Goal: Information Seeking & Learning: Check status

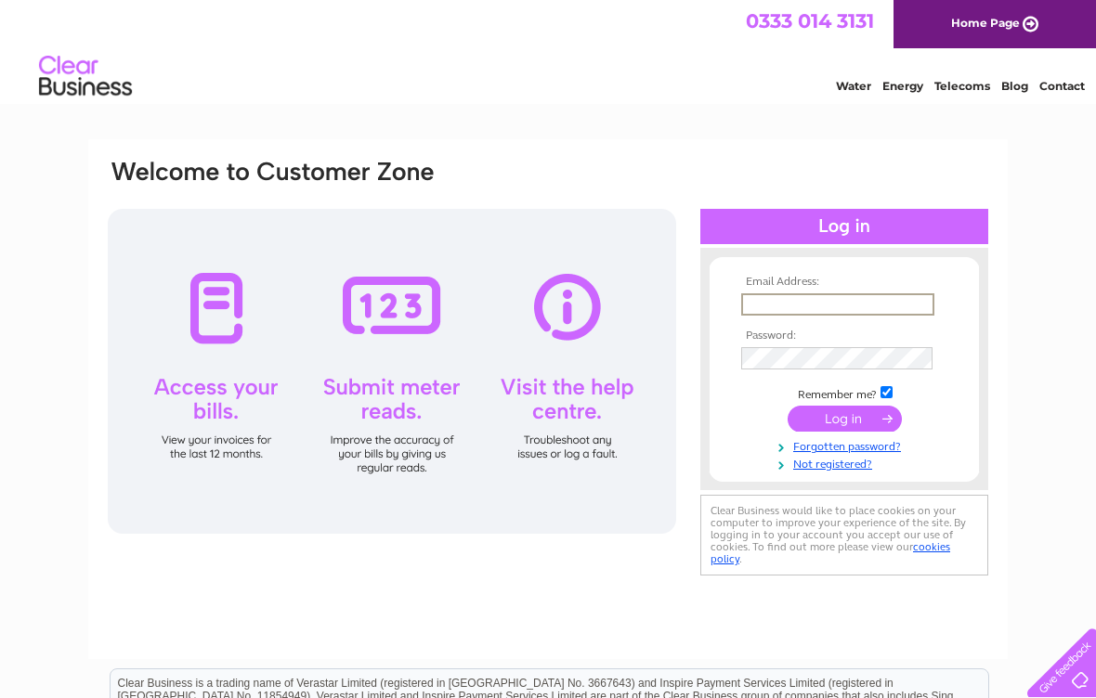
type input "susie@crailgallery.com"
click at [844, 420] on input "submit" at bounding box center [844, 419] width 114 height 26
click at [842, 413] on input "submit" at bounding box center [844, 417] width 114 height 26
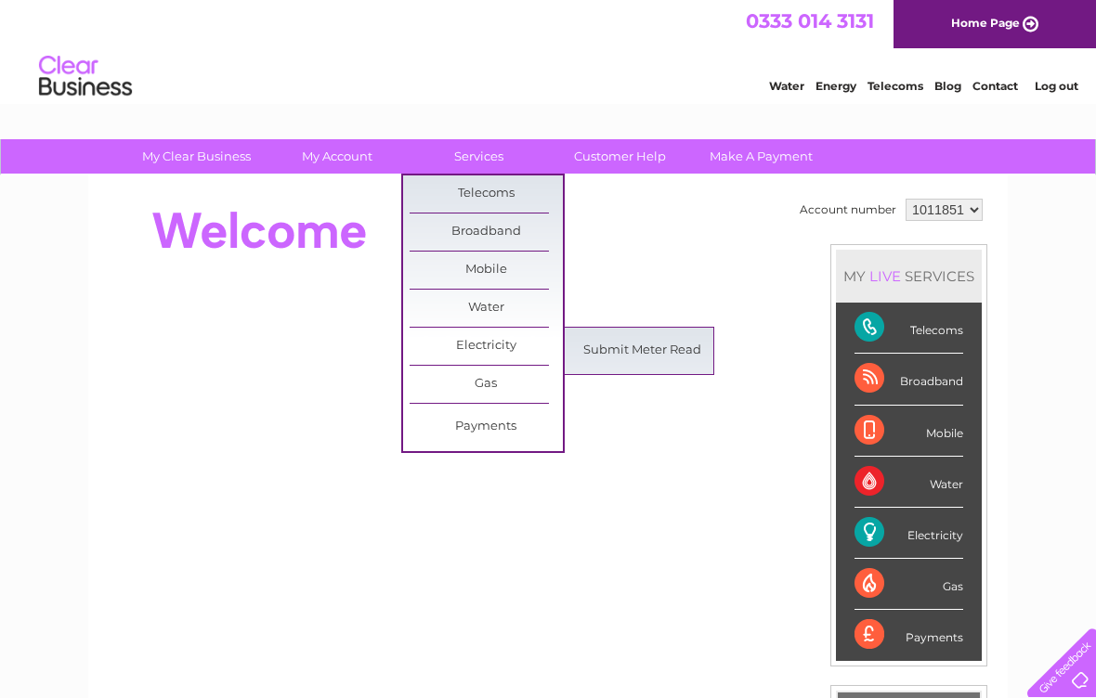
click at [670, 218] on div at bounding box center [444, 231] width 676 height 74
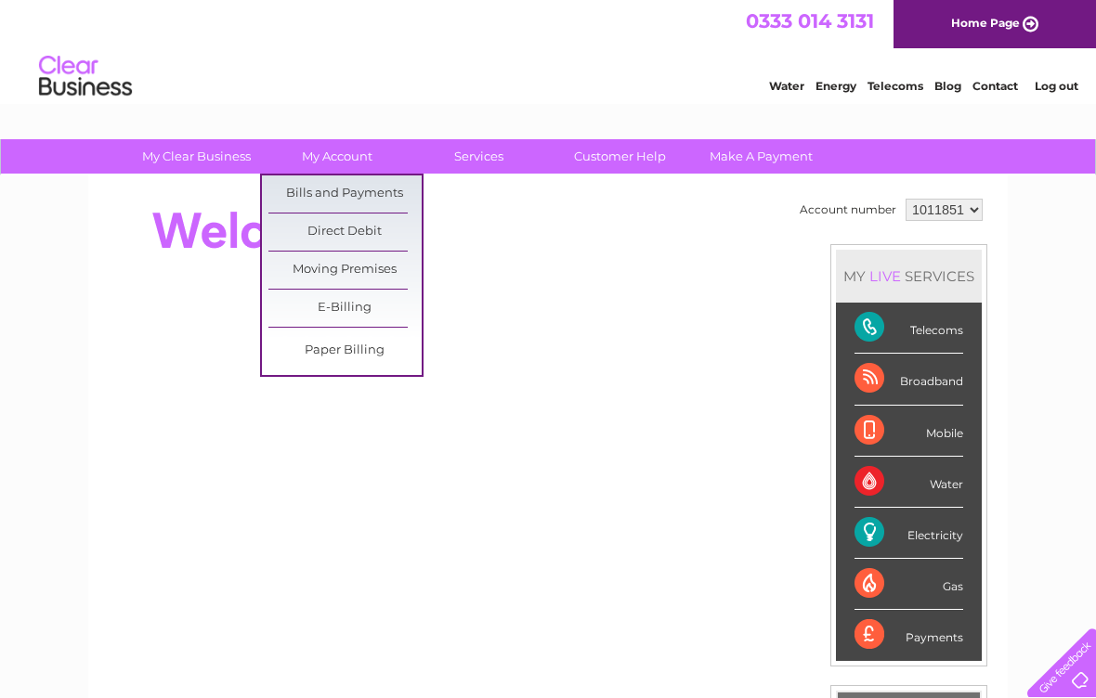
click at [373, 191] on link "Bills and Payments" at bounding box center [344, 194] width 153 height 37
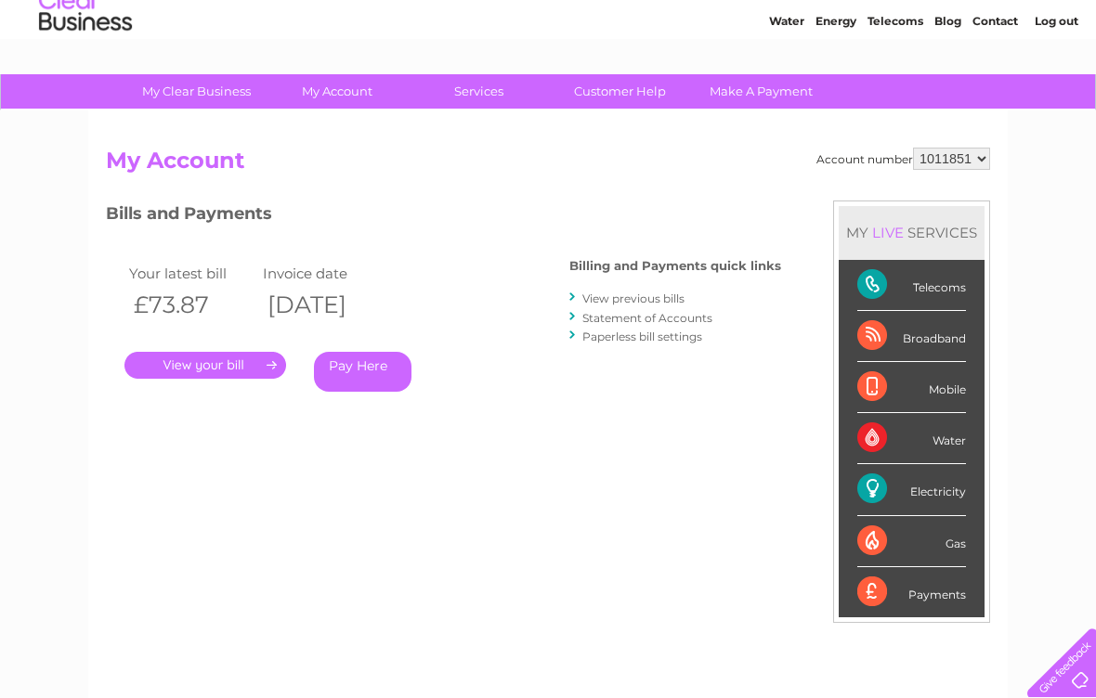
scroll to position [61, 0]
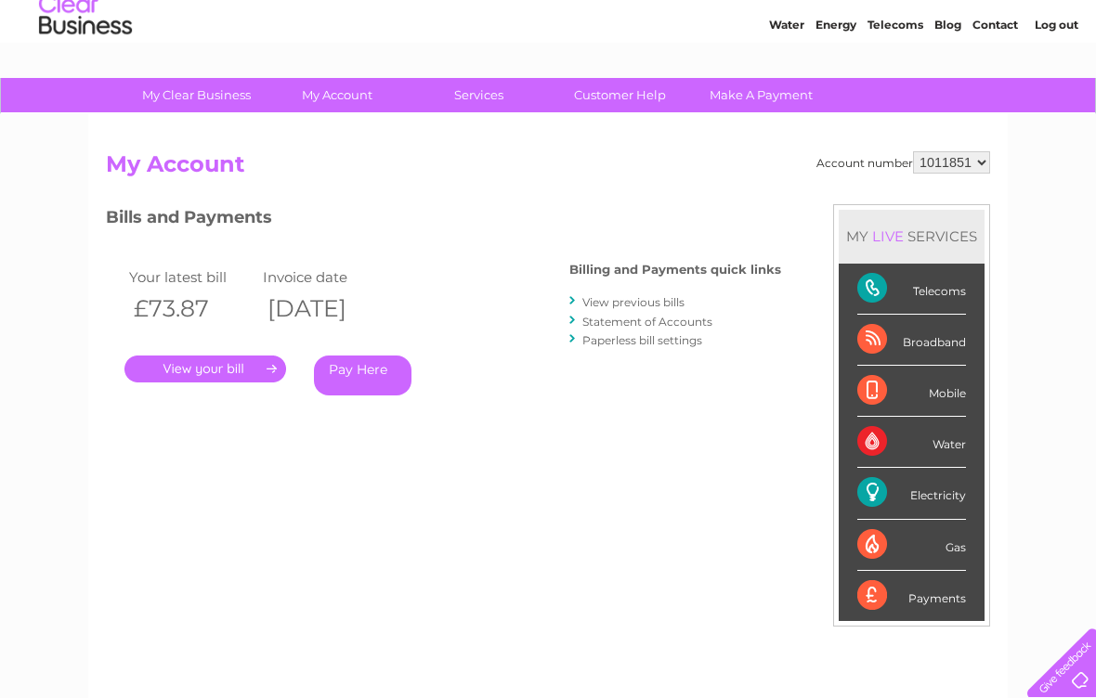
click at [235, 370] on link "." at bounding box center [205, 369] width 162 height 27
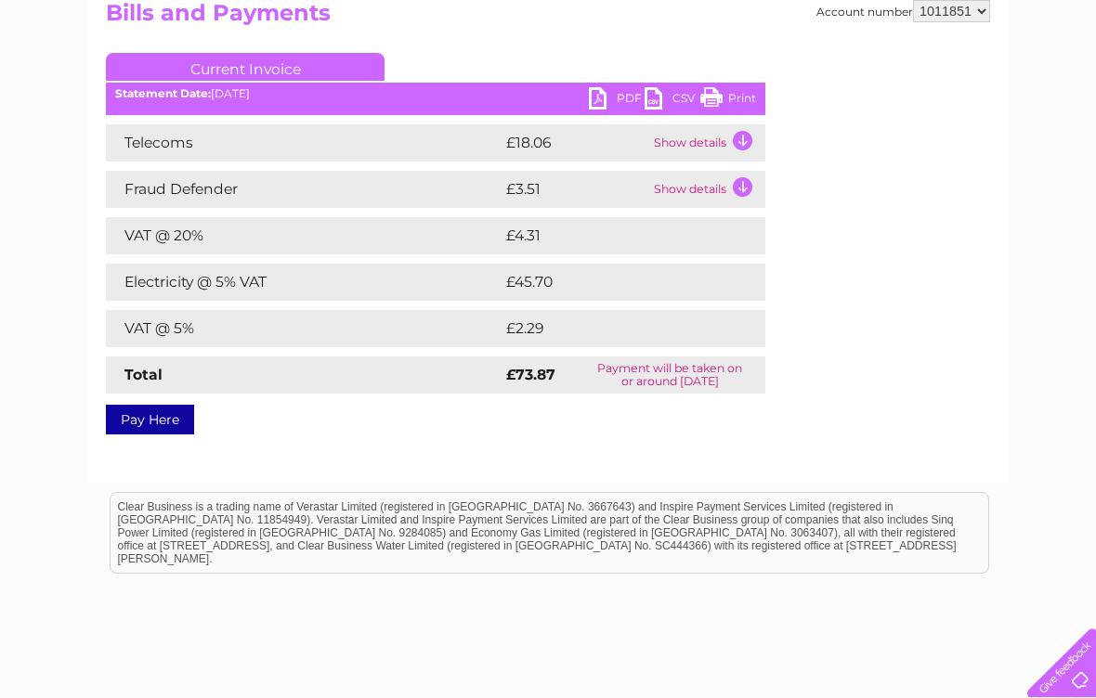
scroll to position [212, 0]
click at [747, 138] on td "Show details" at bounding box center [707, 143] width 116 height 37
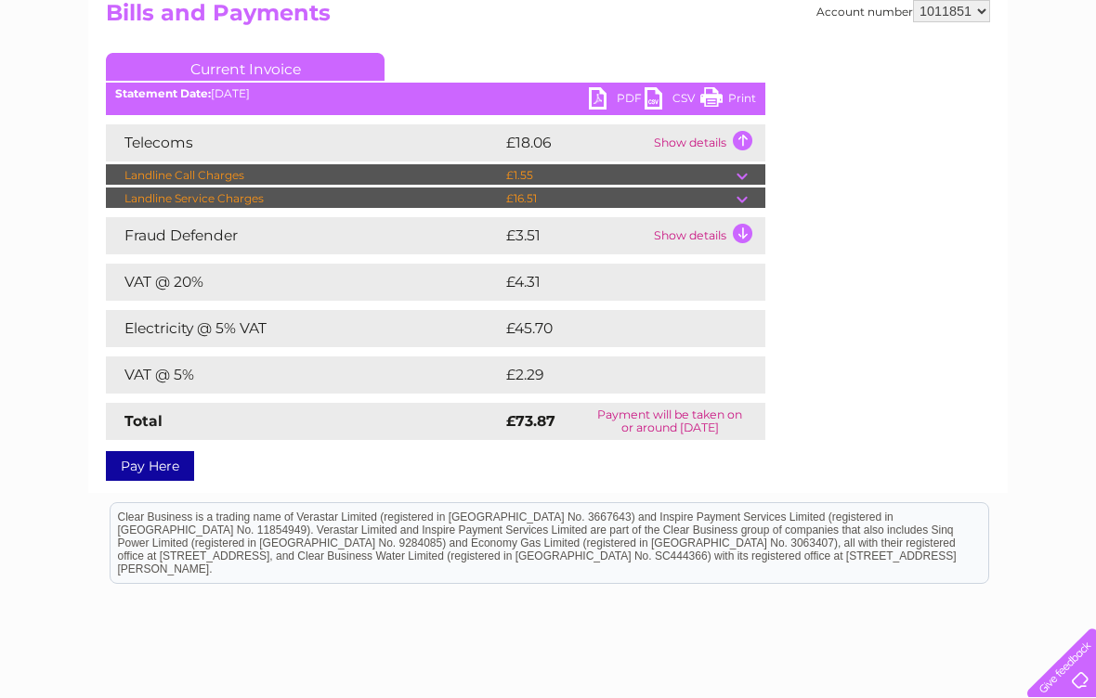
click at [736, 176] on td at bounding box center [750, 175] width 29 height 22
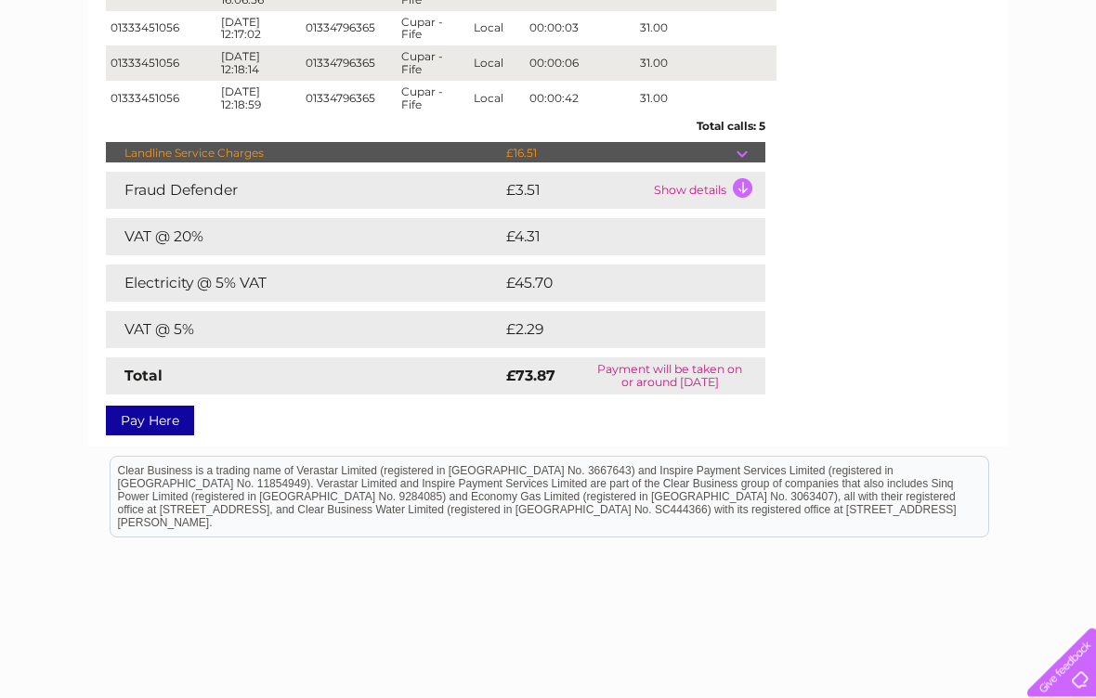
scroll to position [540, 0]
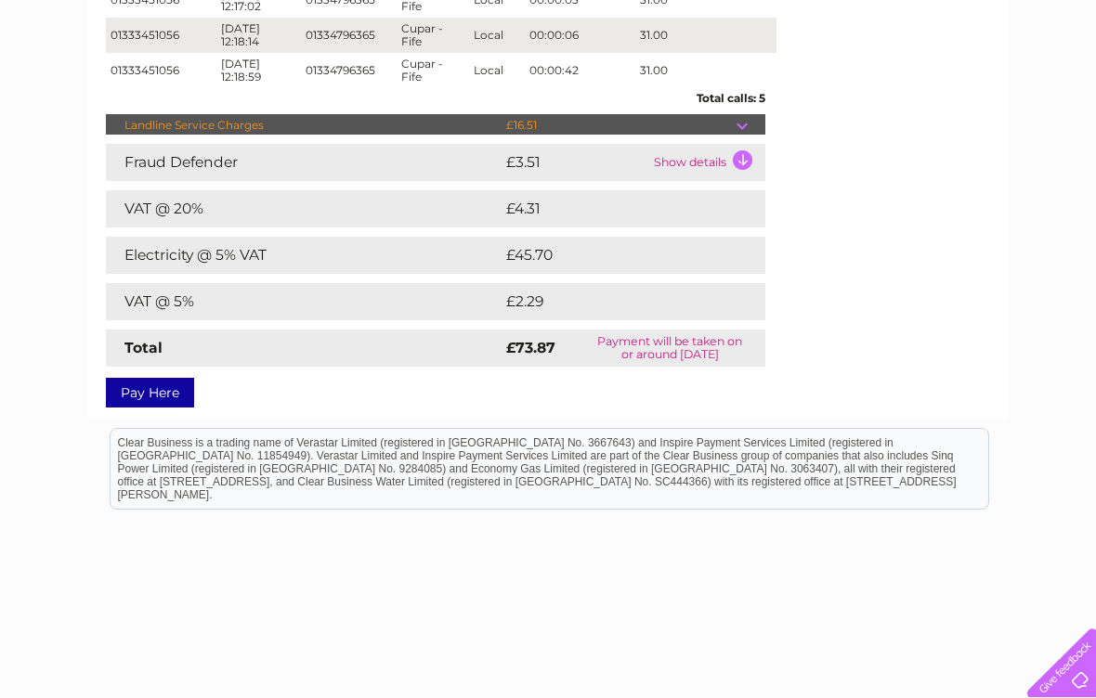
click at [694, 163] on td "Show details" at bounding box center [707, 162] width 116 height 37
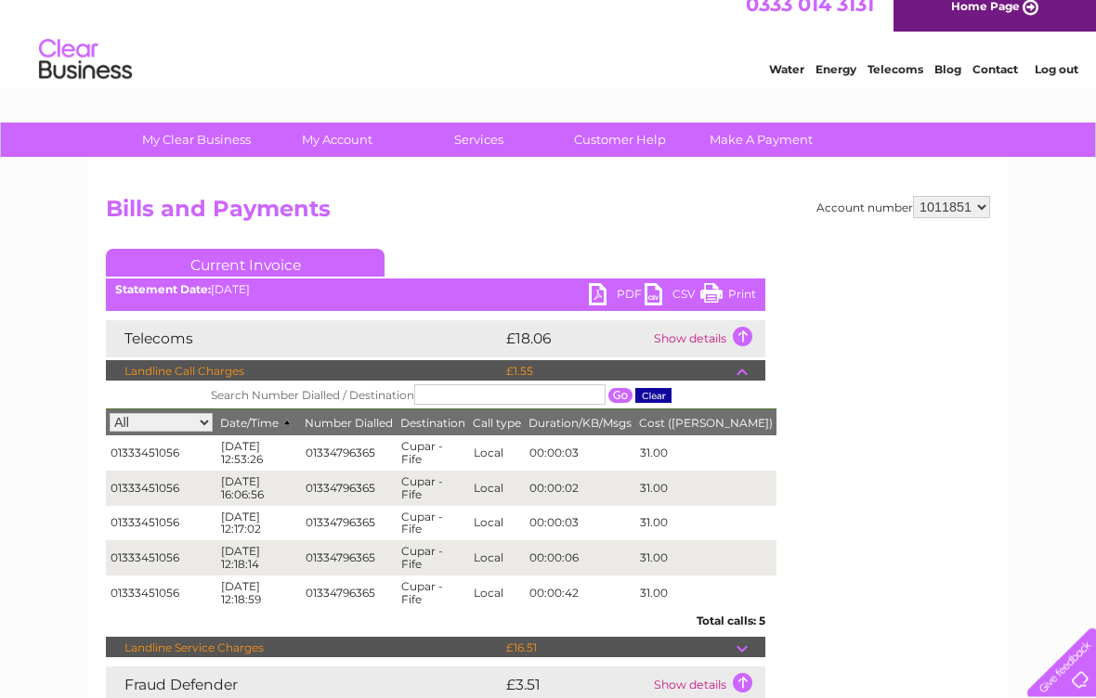
scroll to position [0, 0]
